Goal: Find contact information: Find contact information

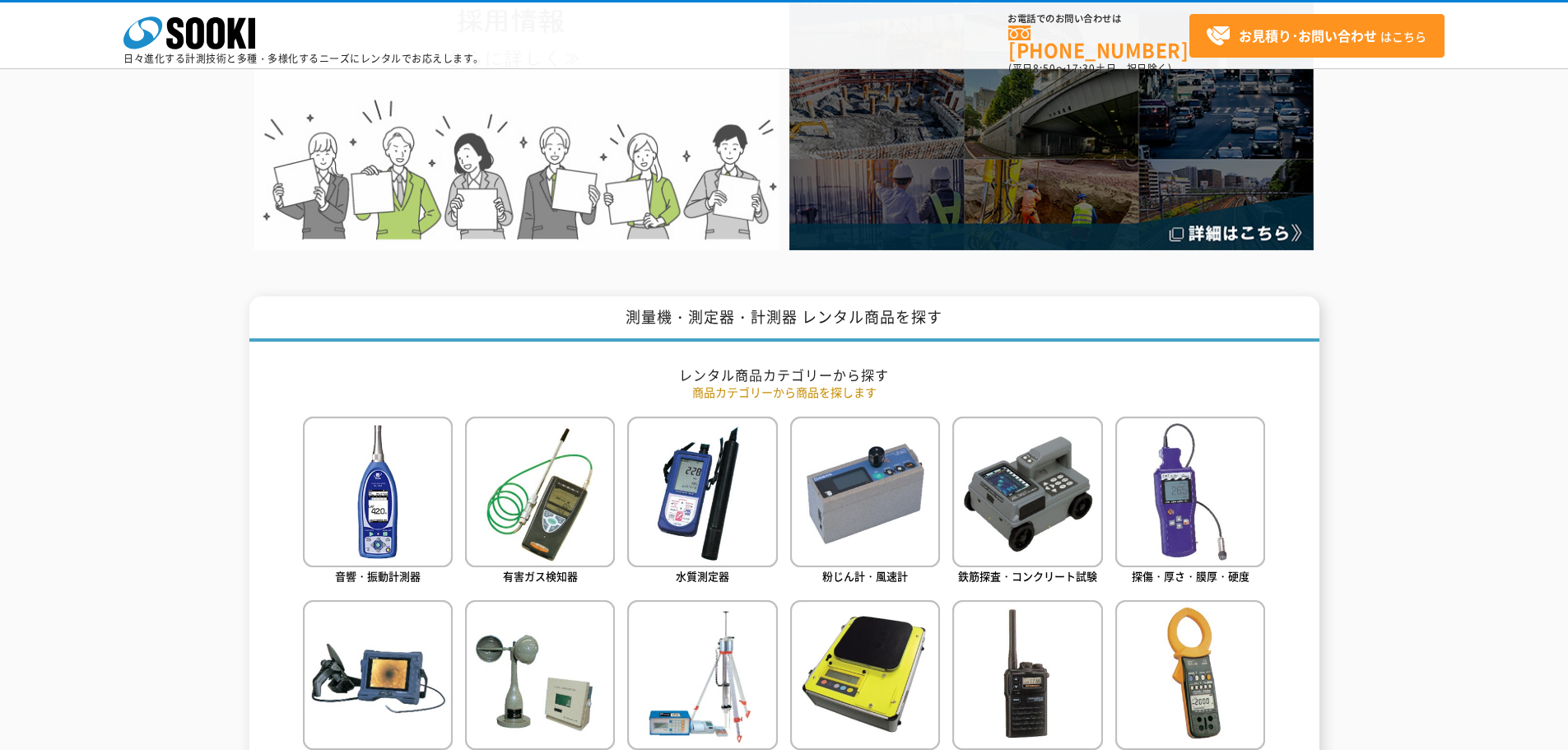
scroll to position [19, 0]
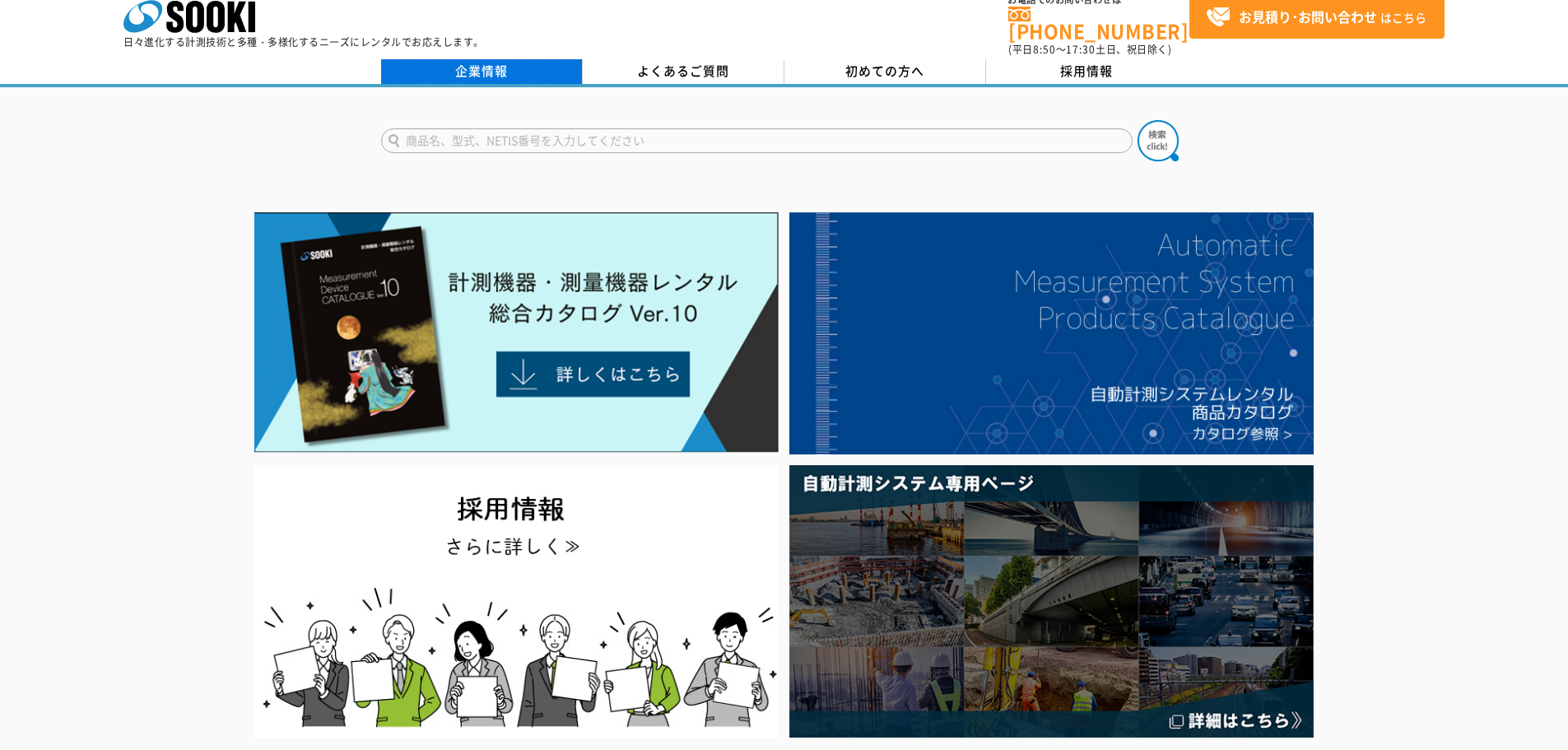
click at [502, 59] on link "企業情報" at bounding box center [482, 71] width 202 height 25
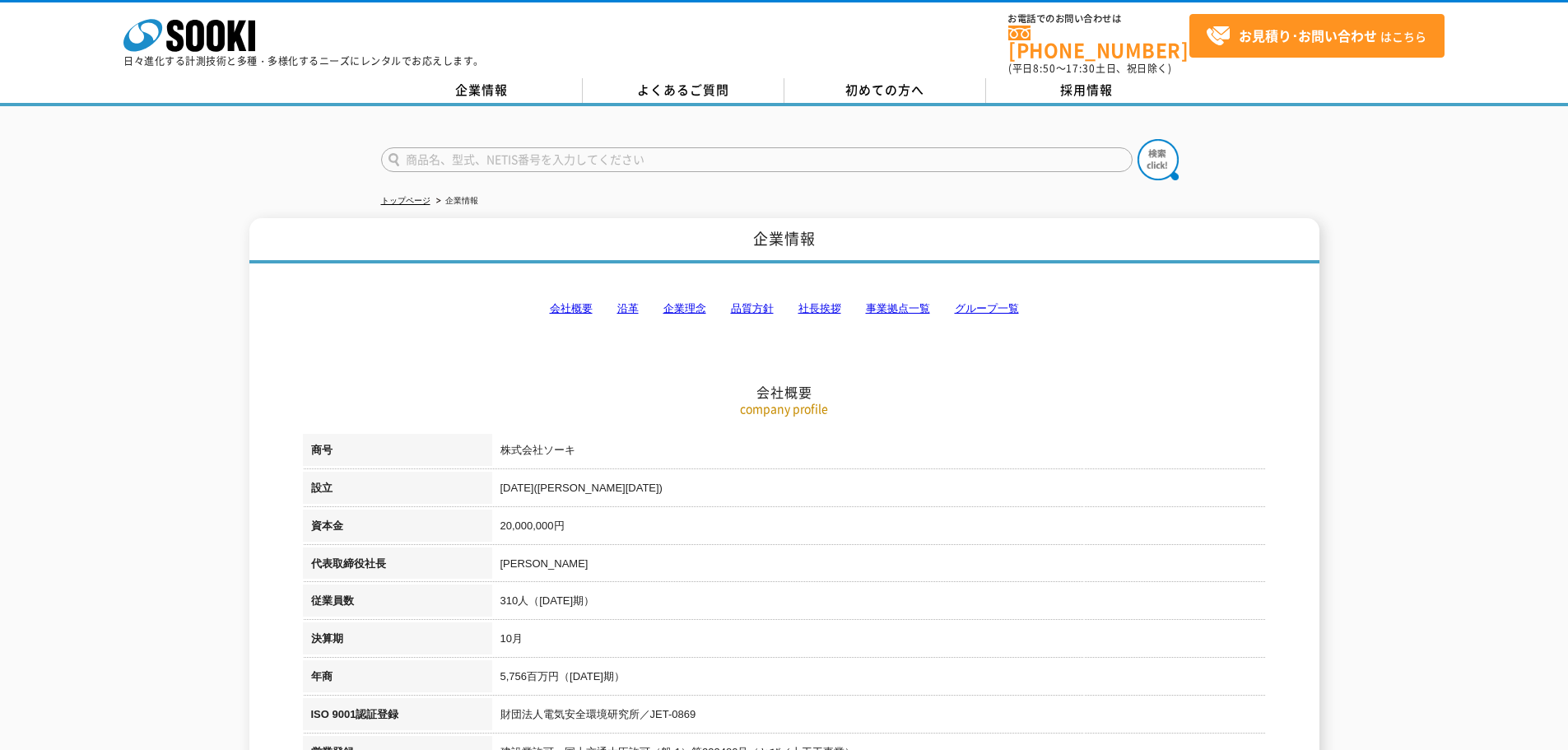
click at [883, 302] on link "事業拠点一覧" at bounding box center [898, 308] width 64 height 13
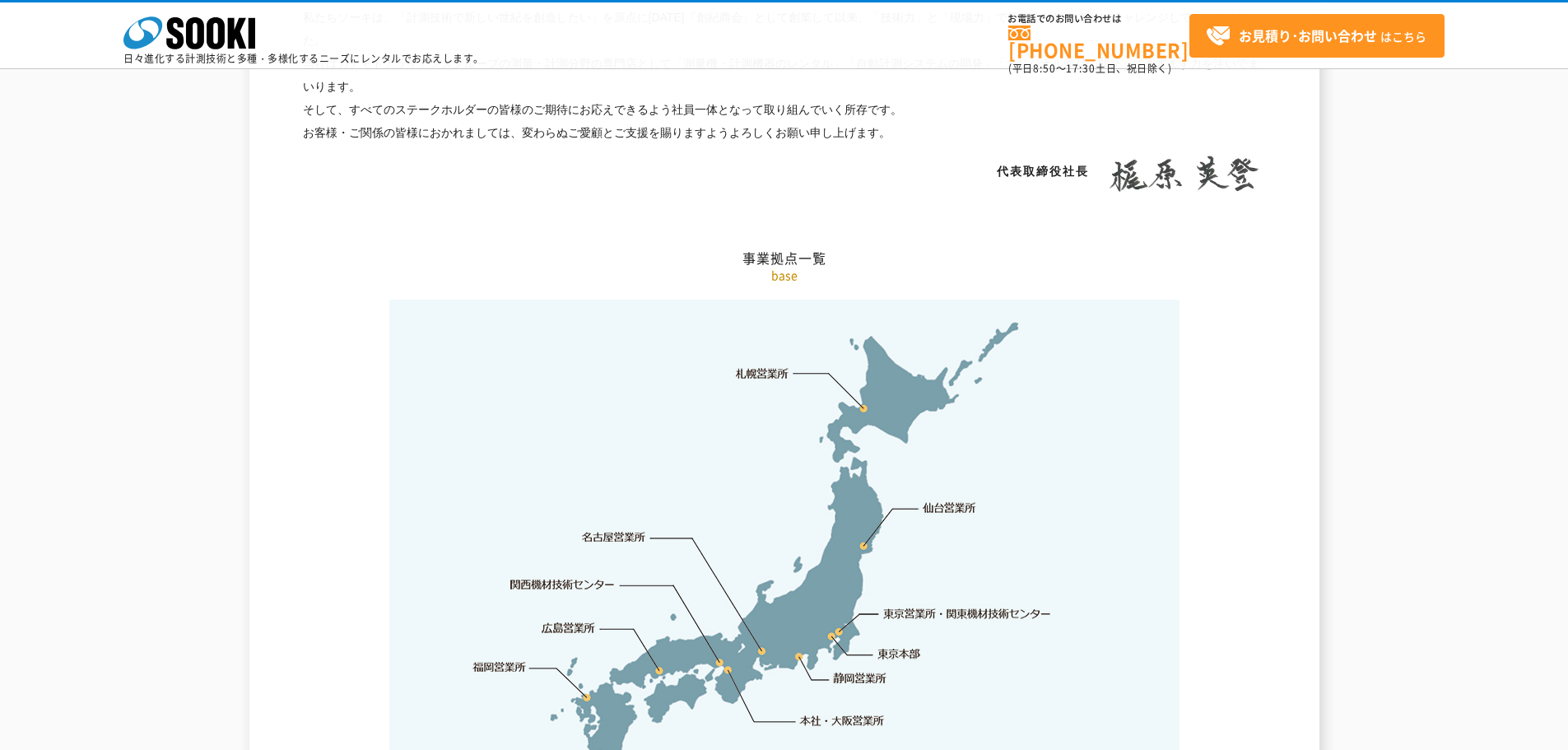
scroll to position [3306, 0]
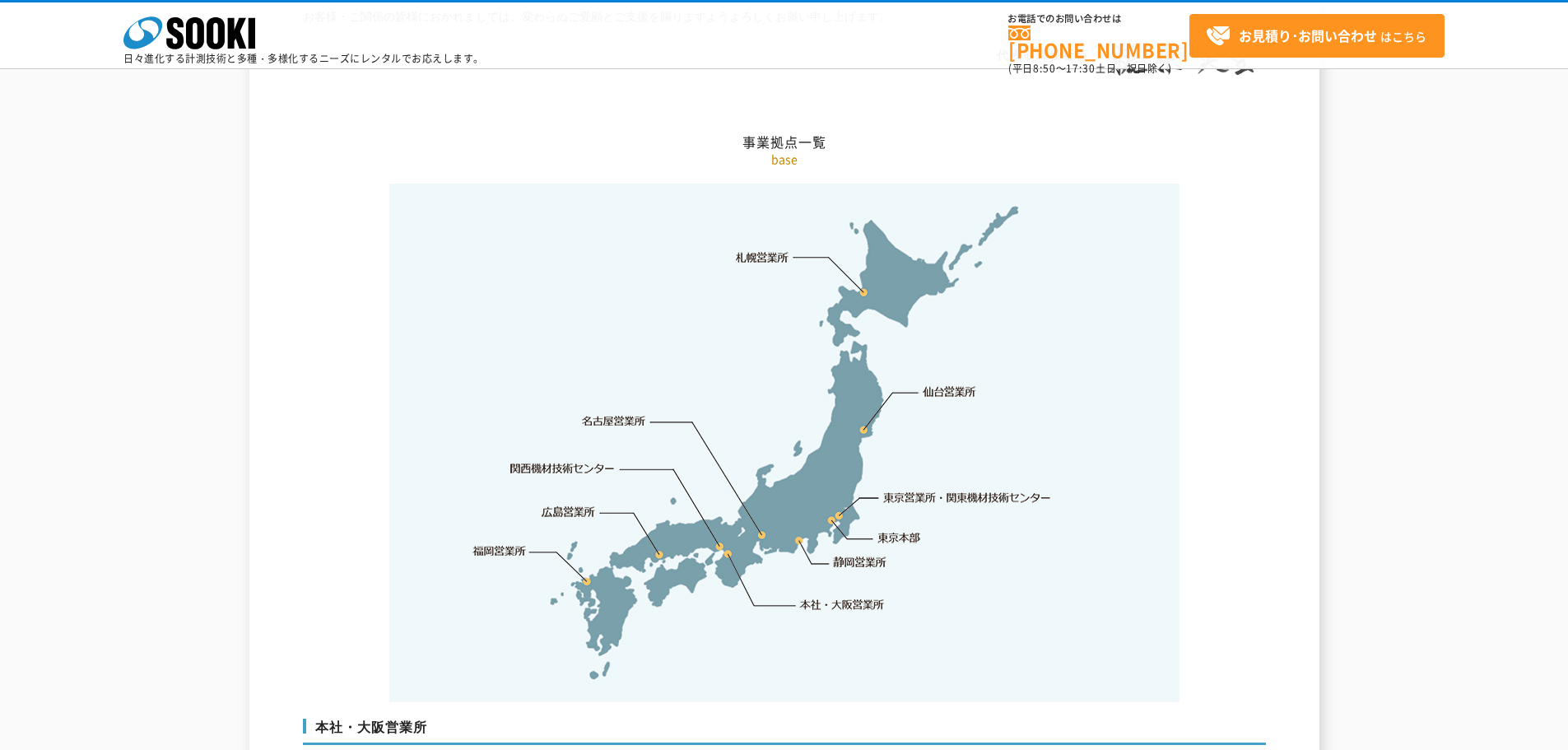
click at [574, 460] on link "関西機材技術センター" at bounding box center [562, 467] width 104 height 16
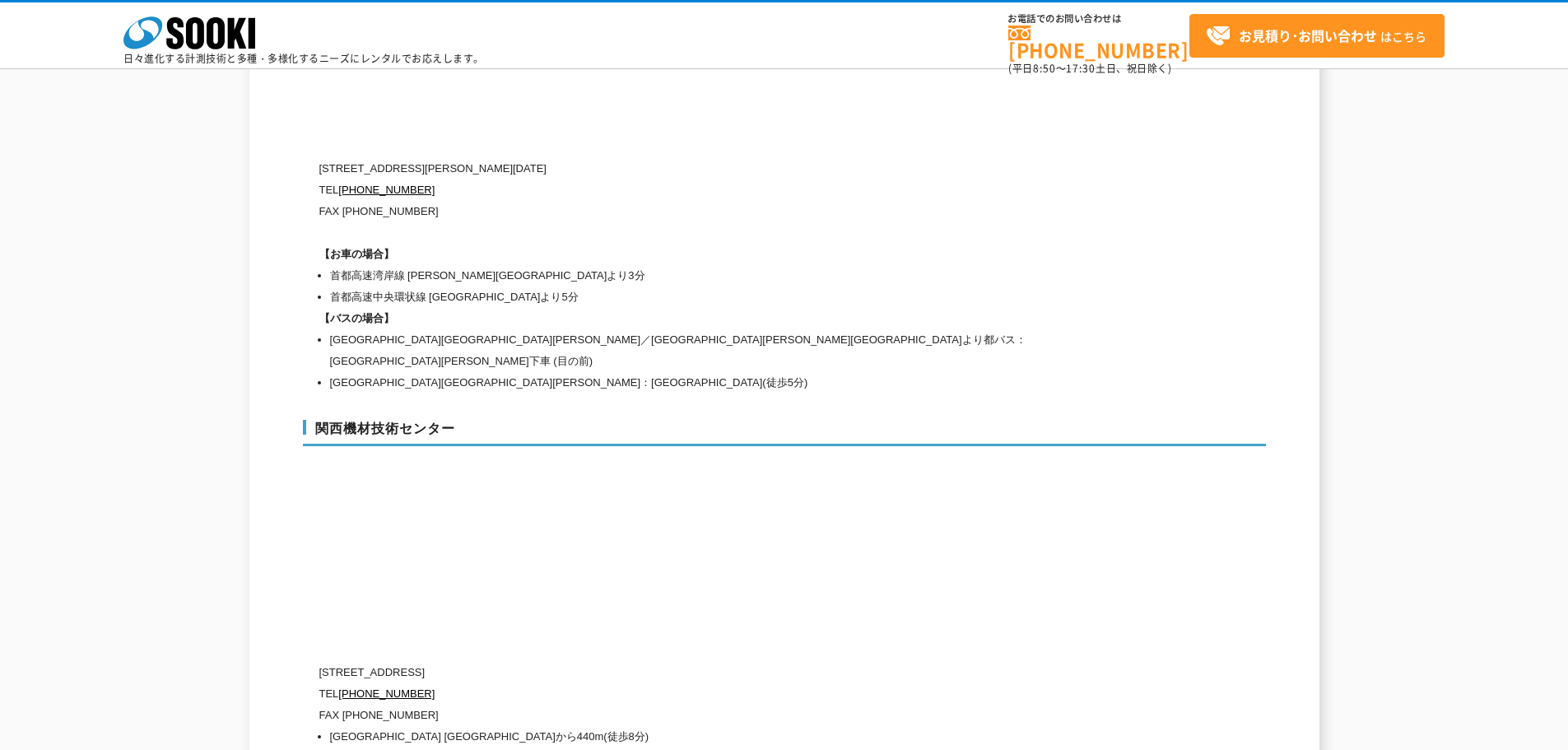
scroll to position [7398, 0]
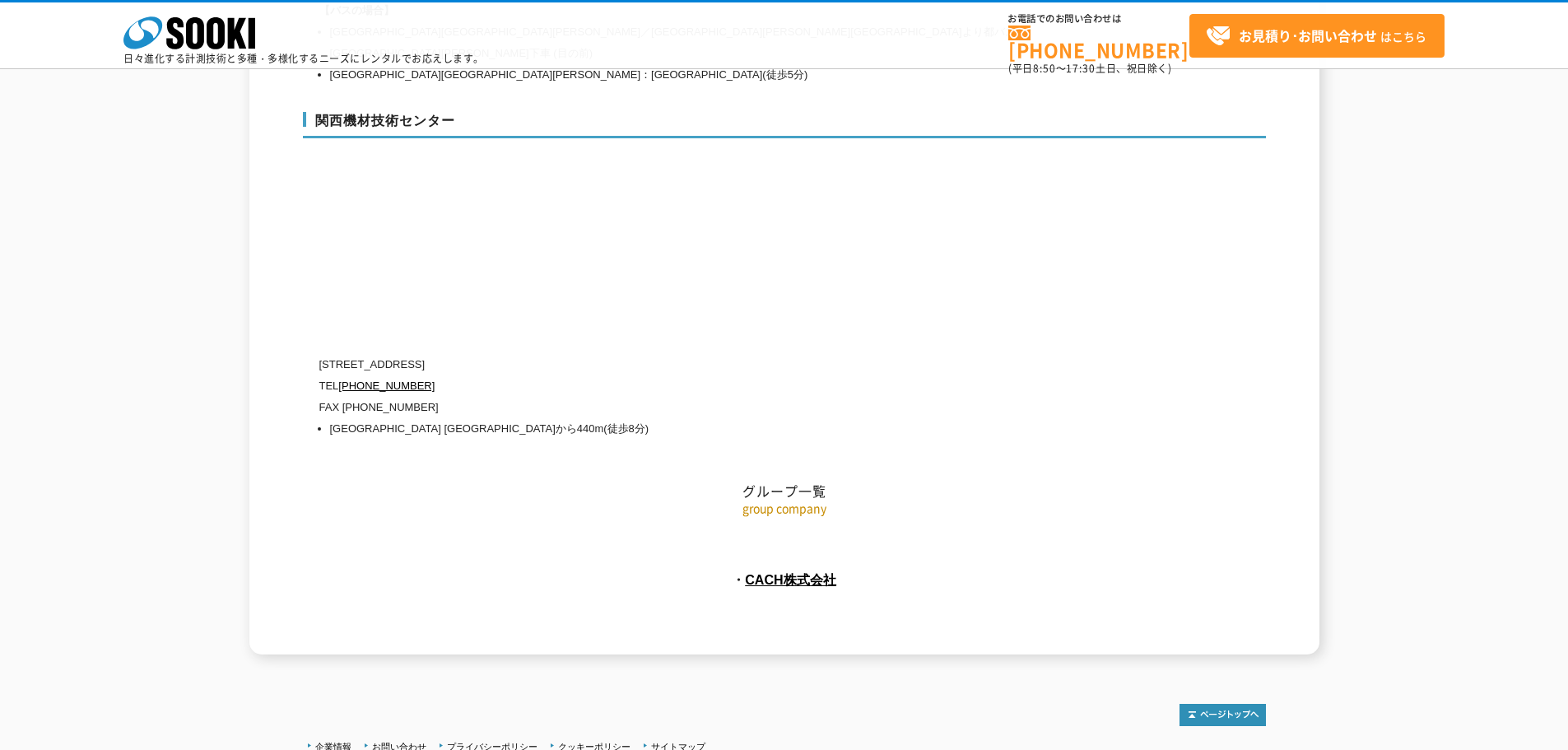
drag, startPoint x: 484, startPoint y: 305, endPoint x: 539, endPoint y: 305, distance: 55.0
click at [539, 354] on p "〒660-0083 兵庫県尼崎市道意町5-40-1" at bounding box center [715, 364] width 790 height 21
copy p "5-40-1"
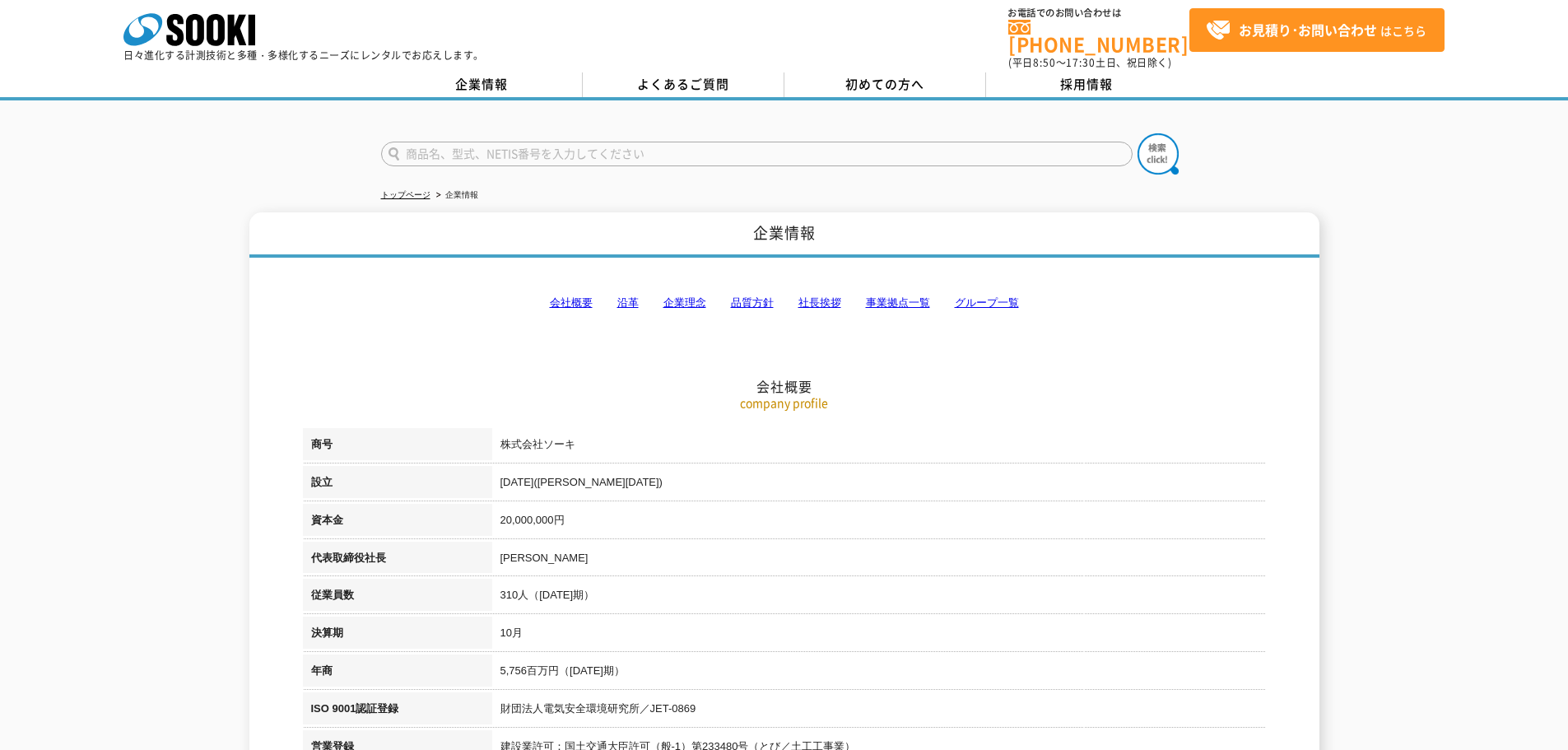
scroll to position [0, 0]
